Goal: Register for event/course

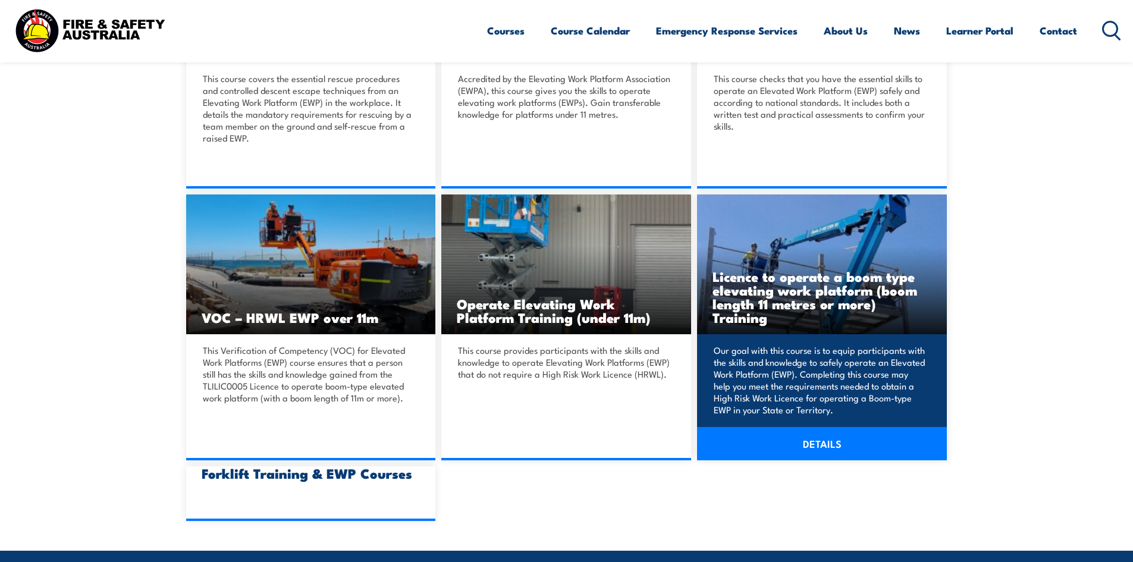
scroll to position [476, 0]
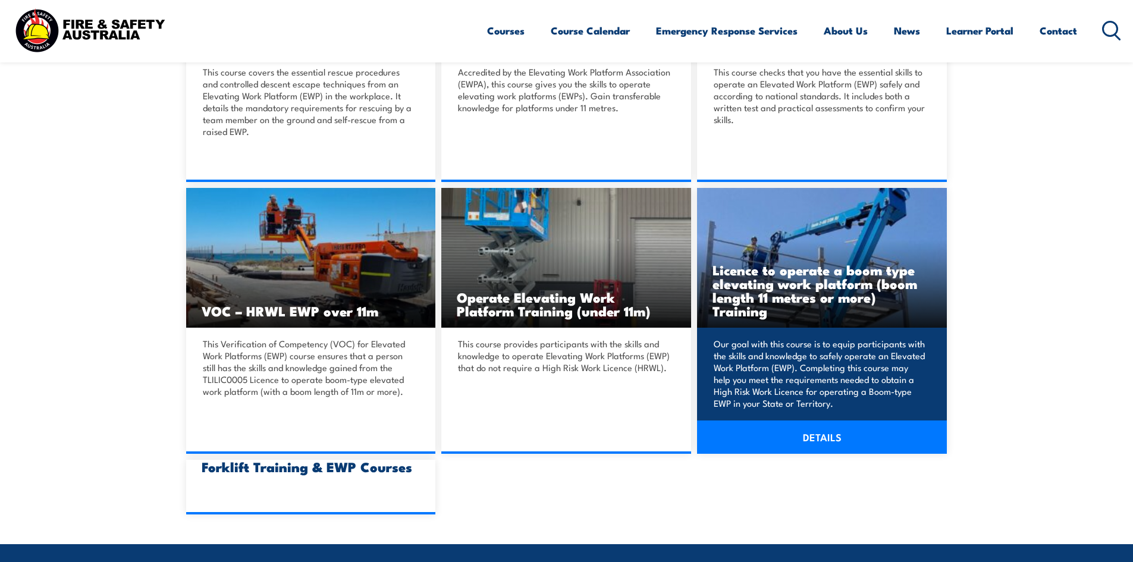
click at [761, 275] on h3 "Licence to operate a boom type elevating work platform (boom length 11 metres o…" at bounding box center [821, 290] width 219 height 55
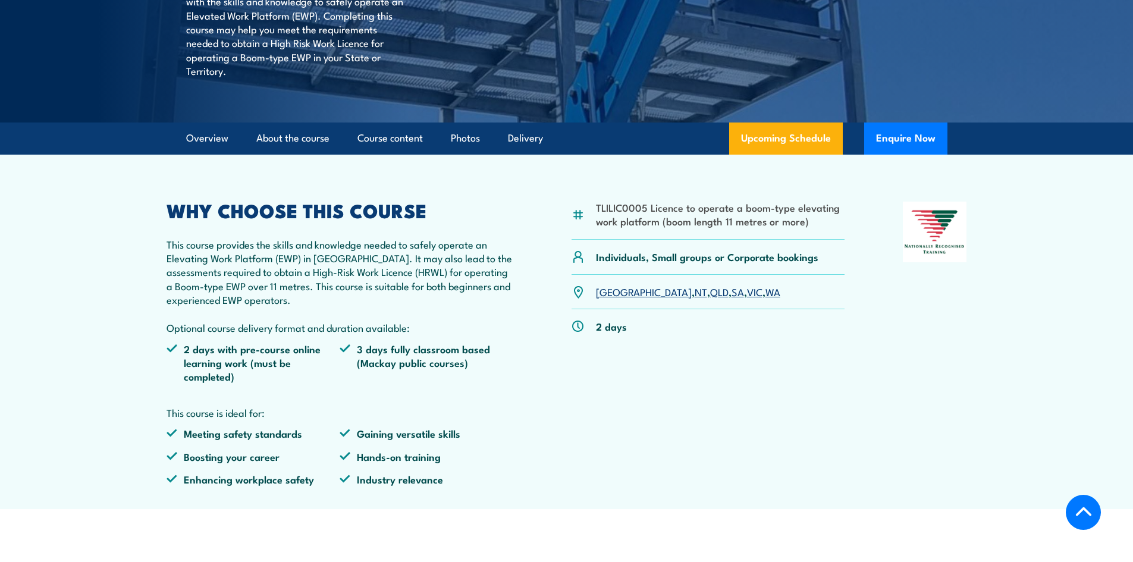
scroll to position [357, 0]
click at [765, 288] on link "WA" at bounding box center [772, 291] width 15 height 14
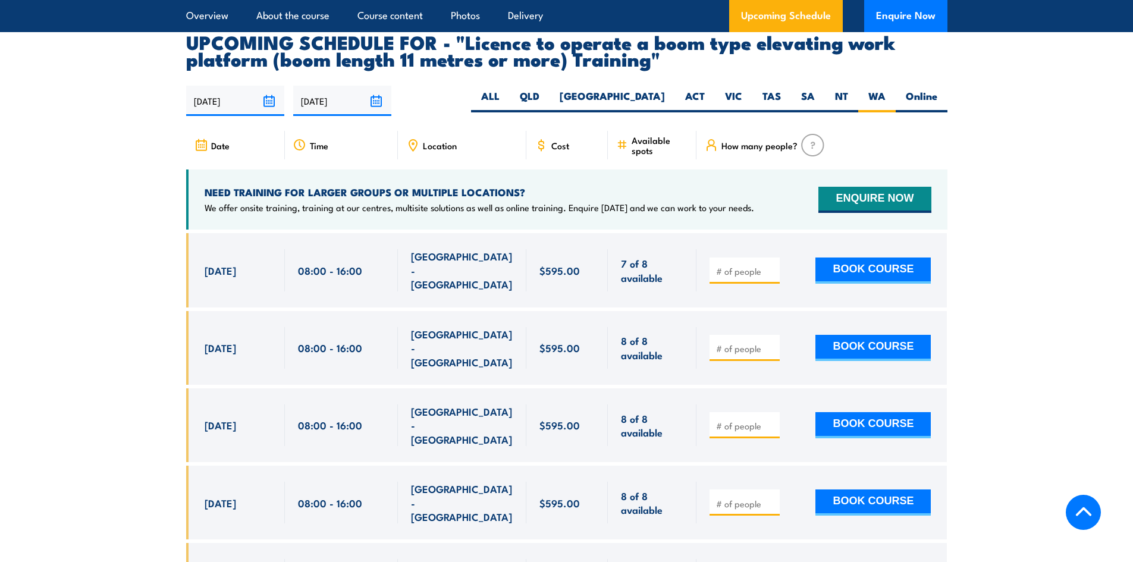
scroll to position [2098, 0]
